Goal: Task Accomplishment & Management: Manage account settings

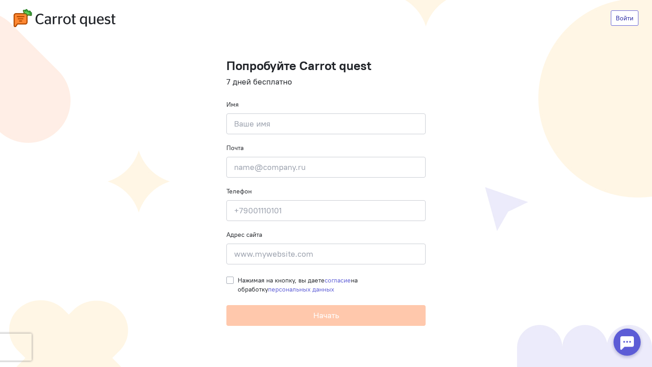
click at [619, 18] on link "Войти" at bounding box center [624, 17] width 28 height 15
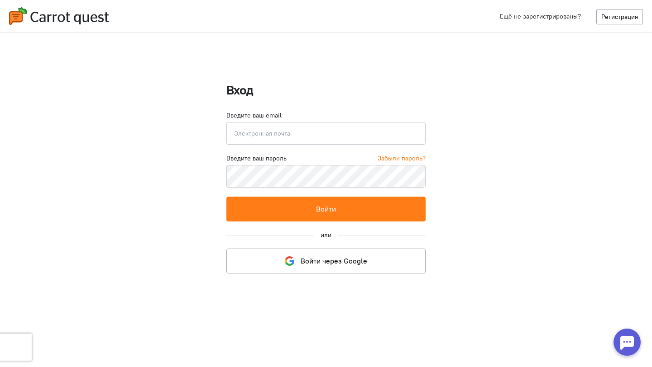
click at [289, 139] on input "email" at bounding box center [325, 133] width 199 height 23
click at [0, 367] on com-1password-button at bounding box center [0, 367] width 0 height 0
click at [352, 131] on input "email" at bounding box center [325, 133] width 199 height 23
click at [0, 367] on com-1password-button at bounding box center [0, 367] width 0 height 0
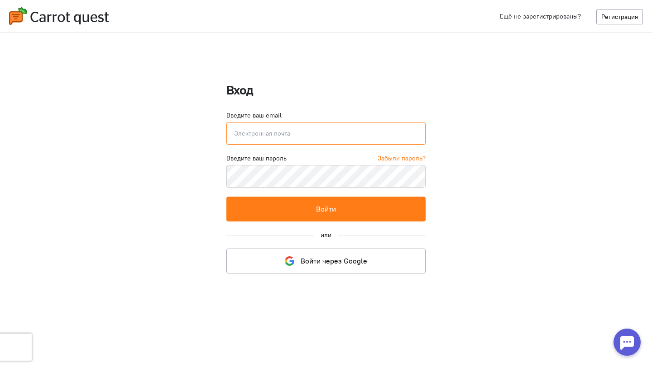
click at [304, 131] on input "email" at bounding box center [325, 133] width 199 height 23
click at [279, 263] on link "Войти через Google" at bounding box center [325, 261] width 199 height 25
